Goal: Task Accomplishment & Management: Complete application form

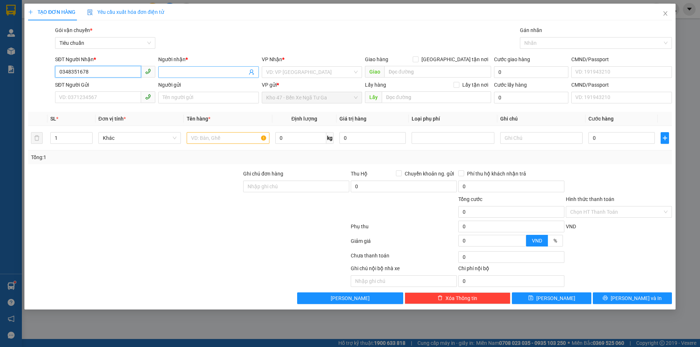
type input "0348351678"
click at [191, 67] on span at bounding box center [208, 72] width 100 height 12
type input "CÔ GẤM"
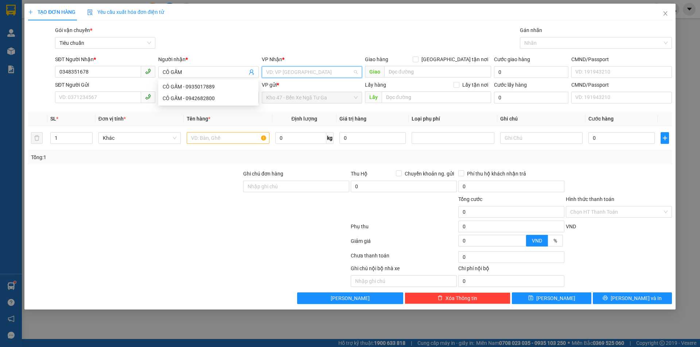
click at [280, 70] on input "search" at bounding box center [309, 72] width 86 height 11
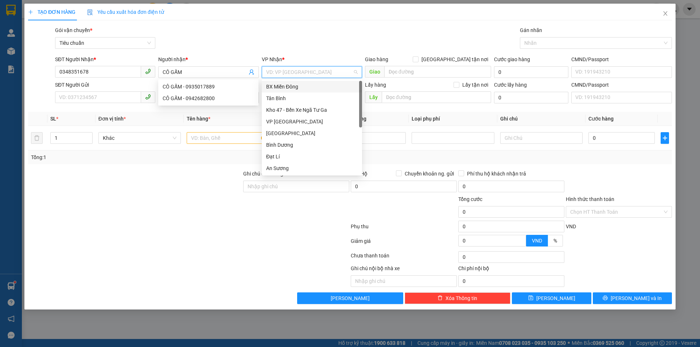
scroll to position [70, 0]
drag, startPoint x: 291, startPoint y: 85, endPoint x: 17, endPoint y: 99, distance: 273.6
click at [290, 85] on div "Đạt Lí" at bounding box center [311, 87] width 91 height 8
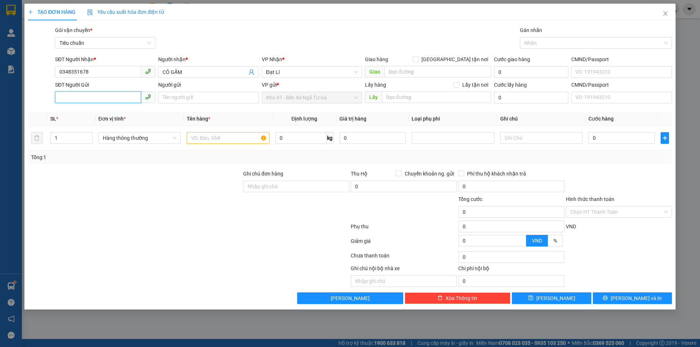
click at [78, 95] on input "SĐT Người Gửi" at bounding box center [98, 97] width 86 height 12
type input "0367833211"
click at [185, 95] on input "Người gửi" at bounding box center [208, 98] width 100 height 12
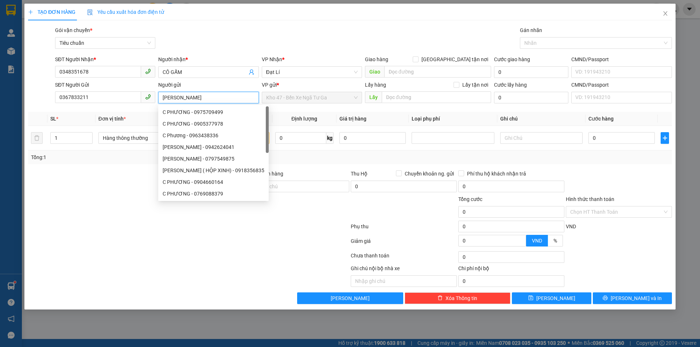
type input "[PERSON_NAME]"
click at [71, 253] on div at bounding box center [188, 257] width 322 height 15
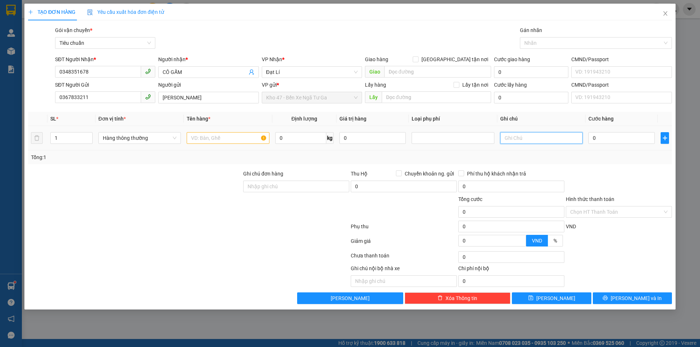
click at [521, 140] on input "text" at bounding box center [541, 138] width 82 height 12
drag, startPoint x: 519, startPoint y: 140, endPoint x: 552, endPoint y: 143, distance: 33.0
click at [552, 143] on input "T CHỮ PHẨM" at bounding box center [541, 138] width 82 height 12
type input "T CHỮ XANH"
click at [240, 134] on input "text" at bounding box center [228, 138] width 82 height 12
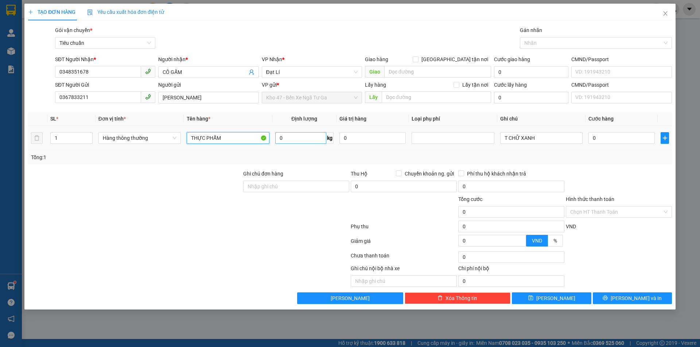
type input "THỰC PHẨM"
click at [286, 139] on input "0" at bounding box center [300, 138] width 51 height 12
type input "13"
click at [299, 164] on div "Transit Pickup Surcharge Ids Transit Deliver Surcharge Ids Transit Deliver Surc…" at bounding box center [349, 165] width 643 height 278
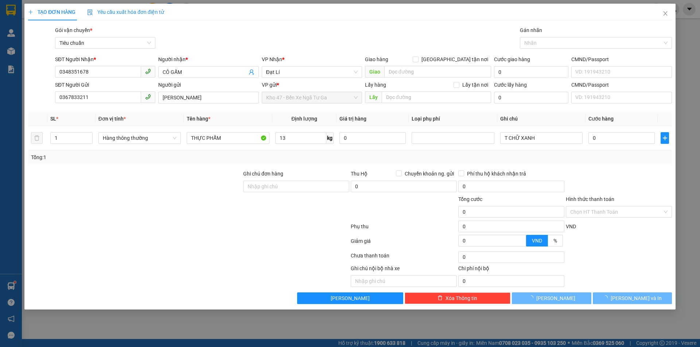
type input "50.000"
click at [639, 299] on span "[PERSON_NAME] và In" at bounding box center [635, 298] width 51 height 8
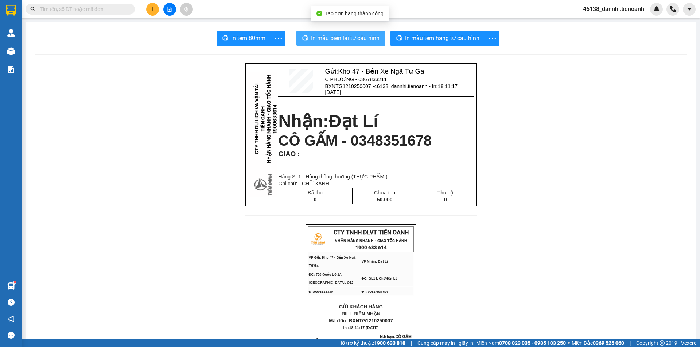
click at [346, 39] on span "In mẫu biên lai tự cấu hình" at bounding box center [345, 38] width 69 height 9
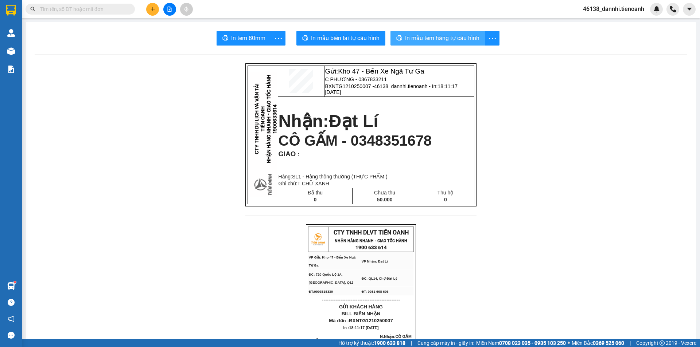
click at [443, 39] on span "In mẫu tem hàng tự cấu hình" at bounding box center [442, 38] width 74 height 9
